Goal: Browse casually

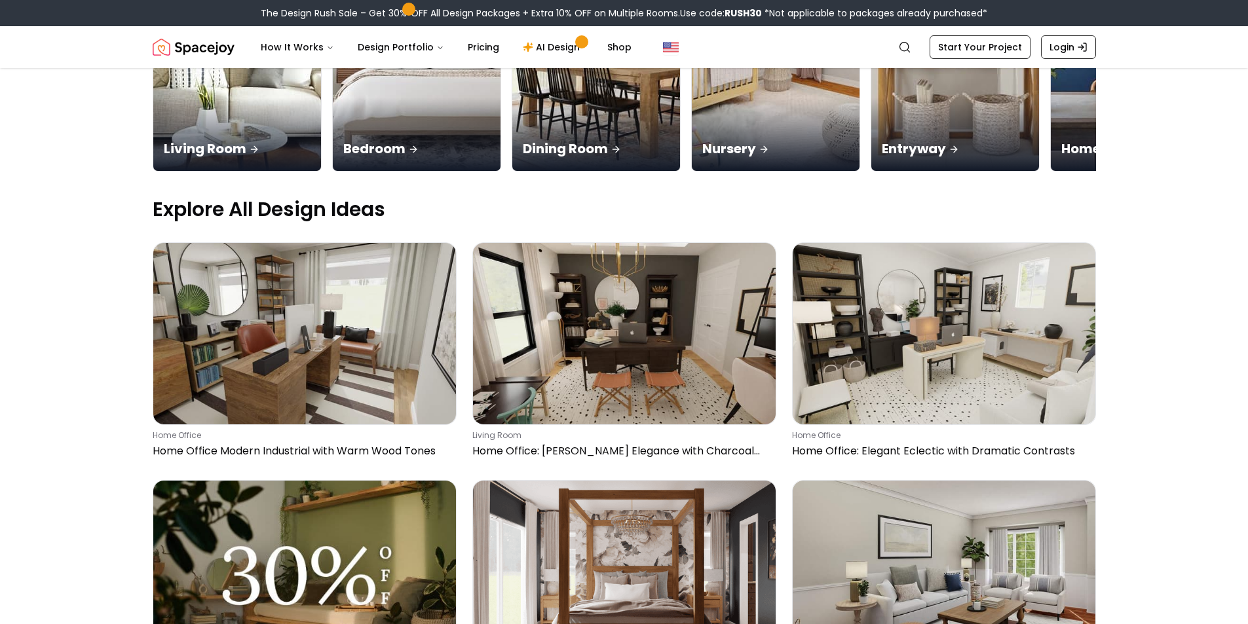
scroll to position [355, 0]
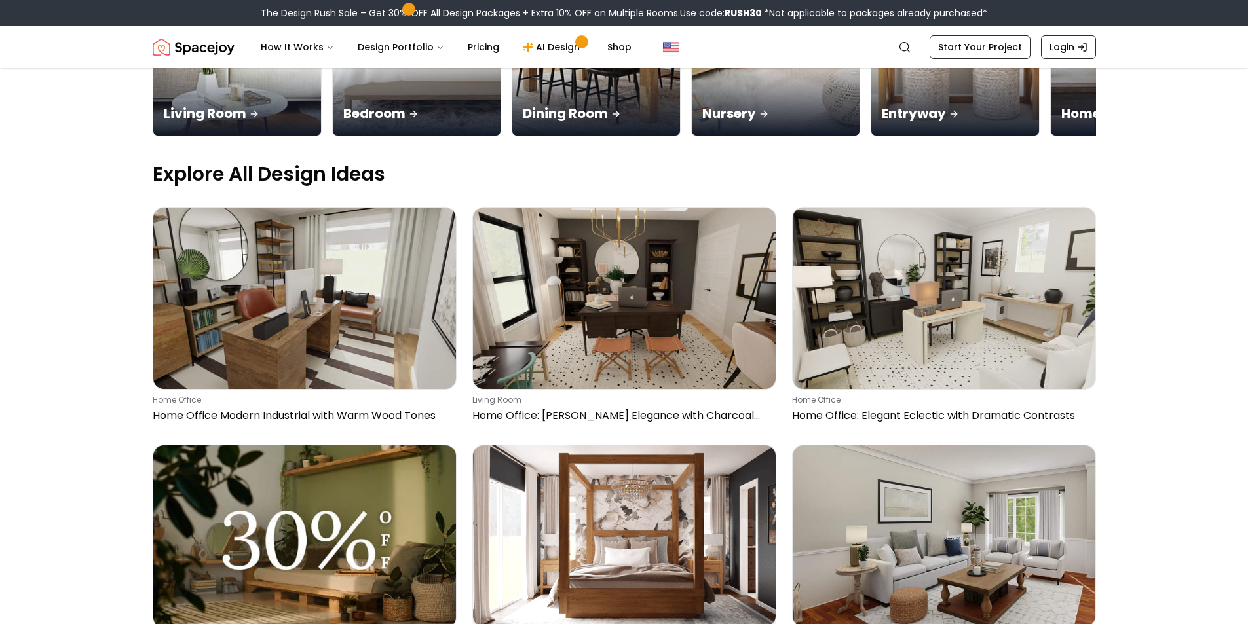
click at [533, 477] on img at bounding box center [624, 536] width 303 height 181
